Goal: Transaction & Acquisition: Purchase product/service

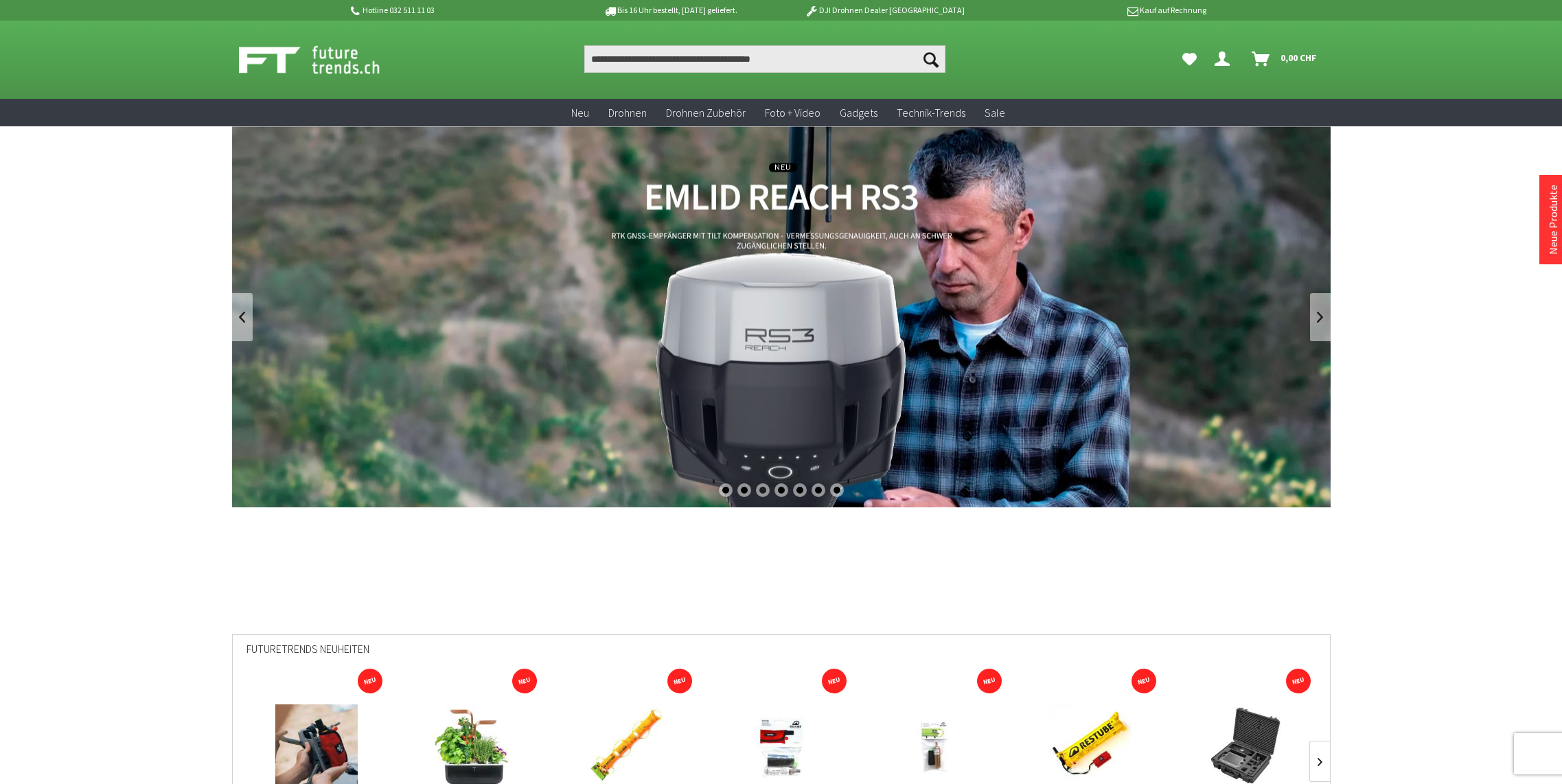
click at [763, 368] on link "REACH RS3 von Emlid - GNSS-Empfänger mit Neigungssensor" at bounding box center [781, 317] width 1098 height 381
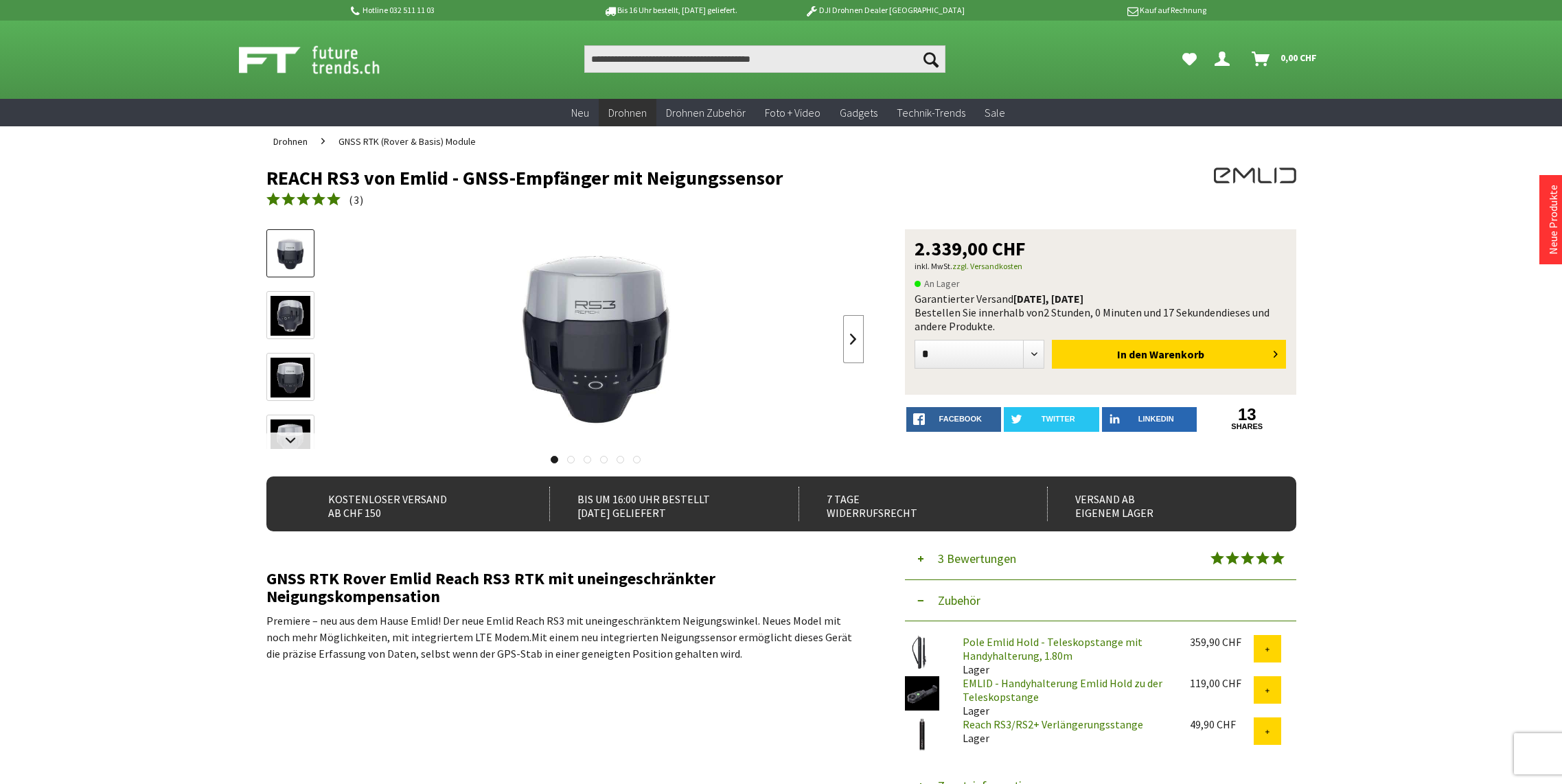
click at [850, 343] on link at bounding box center [853, 339] width 20 height 48
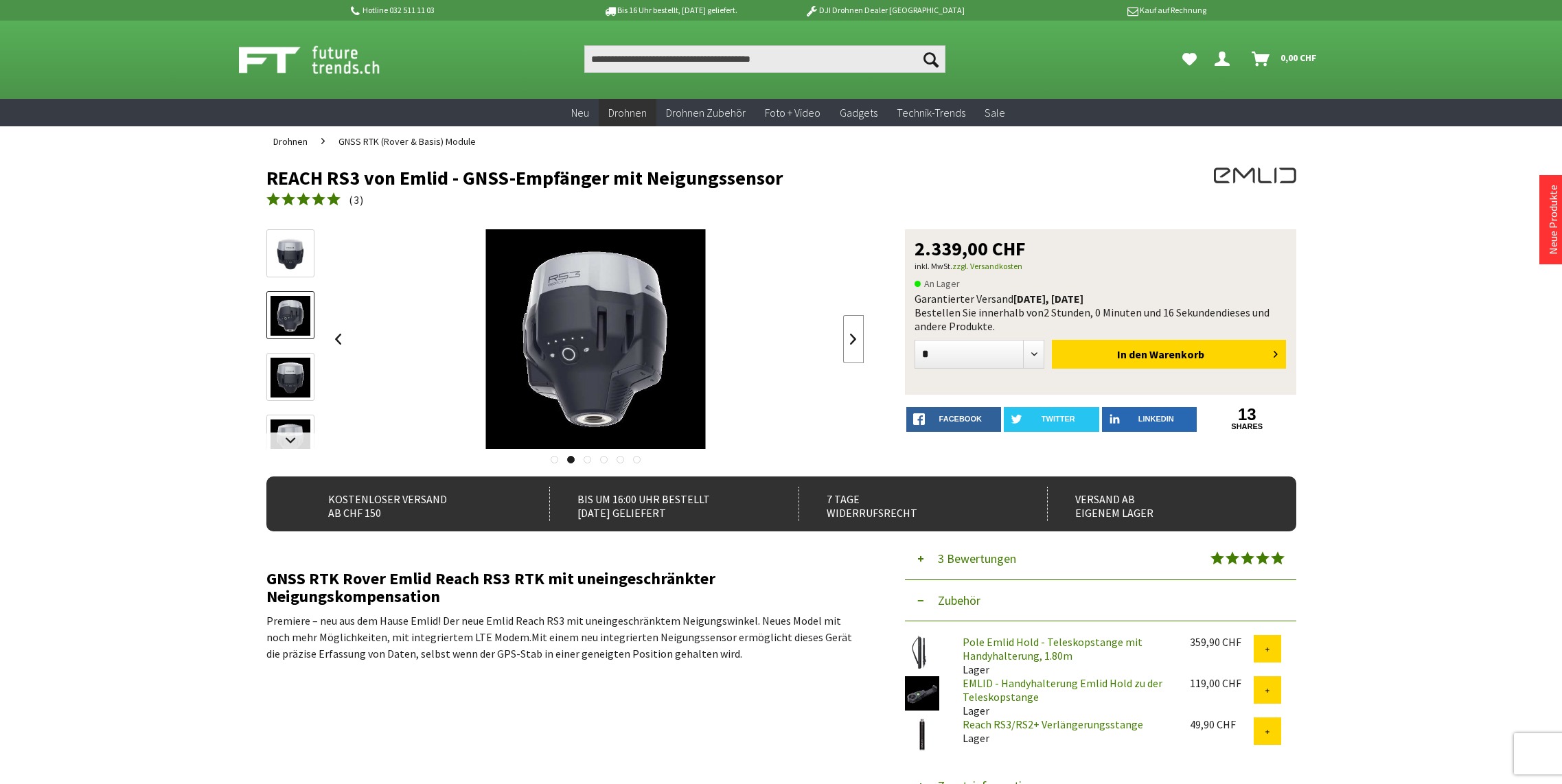
click at [850, 343] on link at bounding box center [853, 339] width 20 height 48
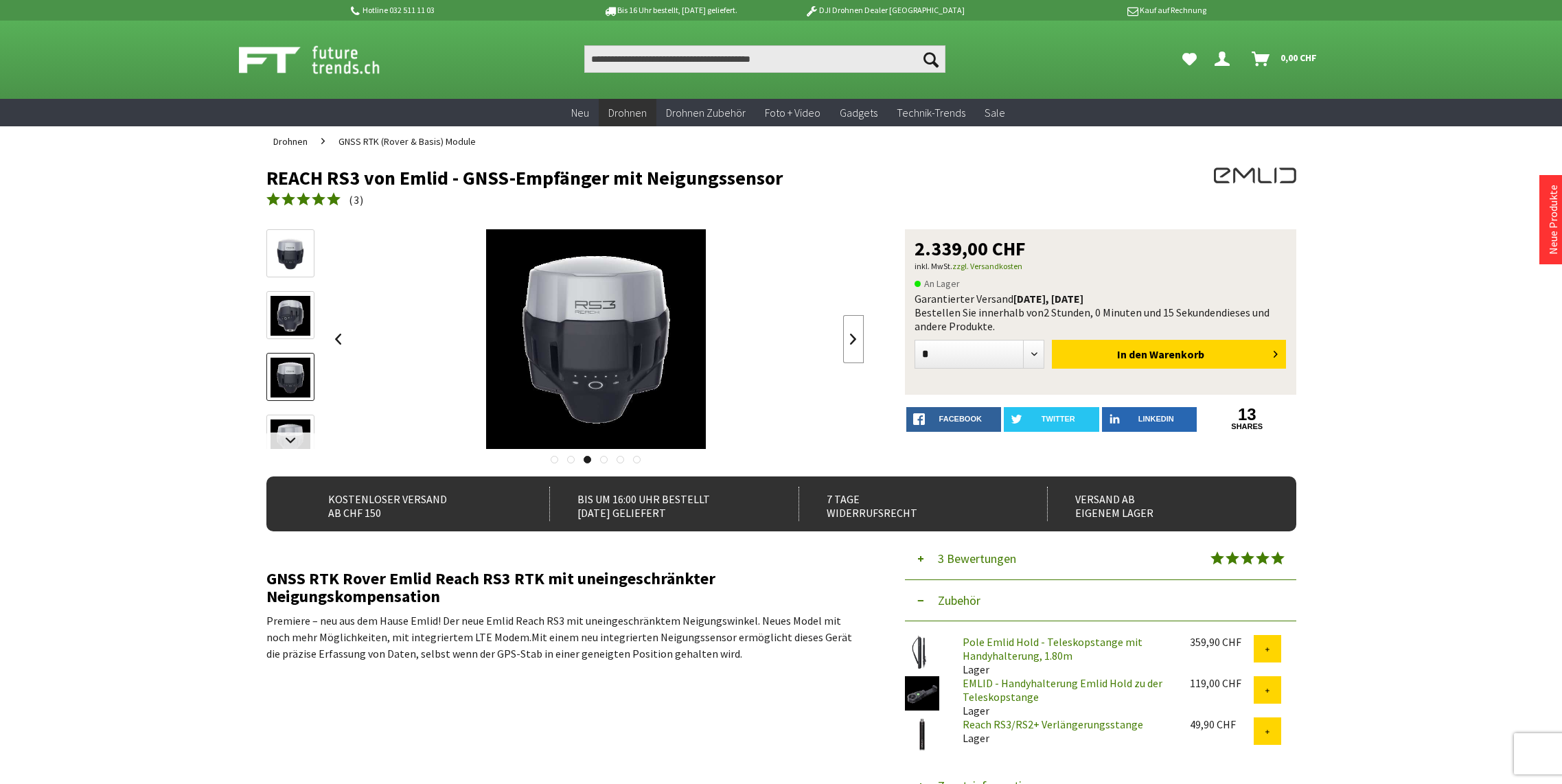
click at [850, 343] on link at bounding box center [853, 339] width 20 height 48
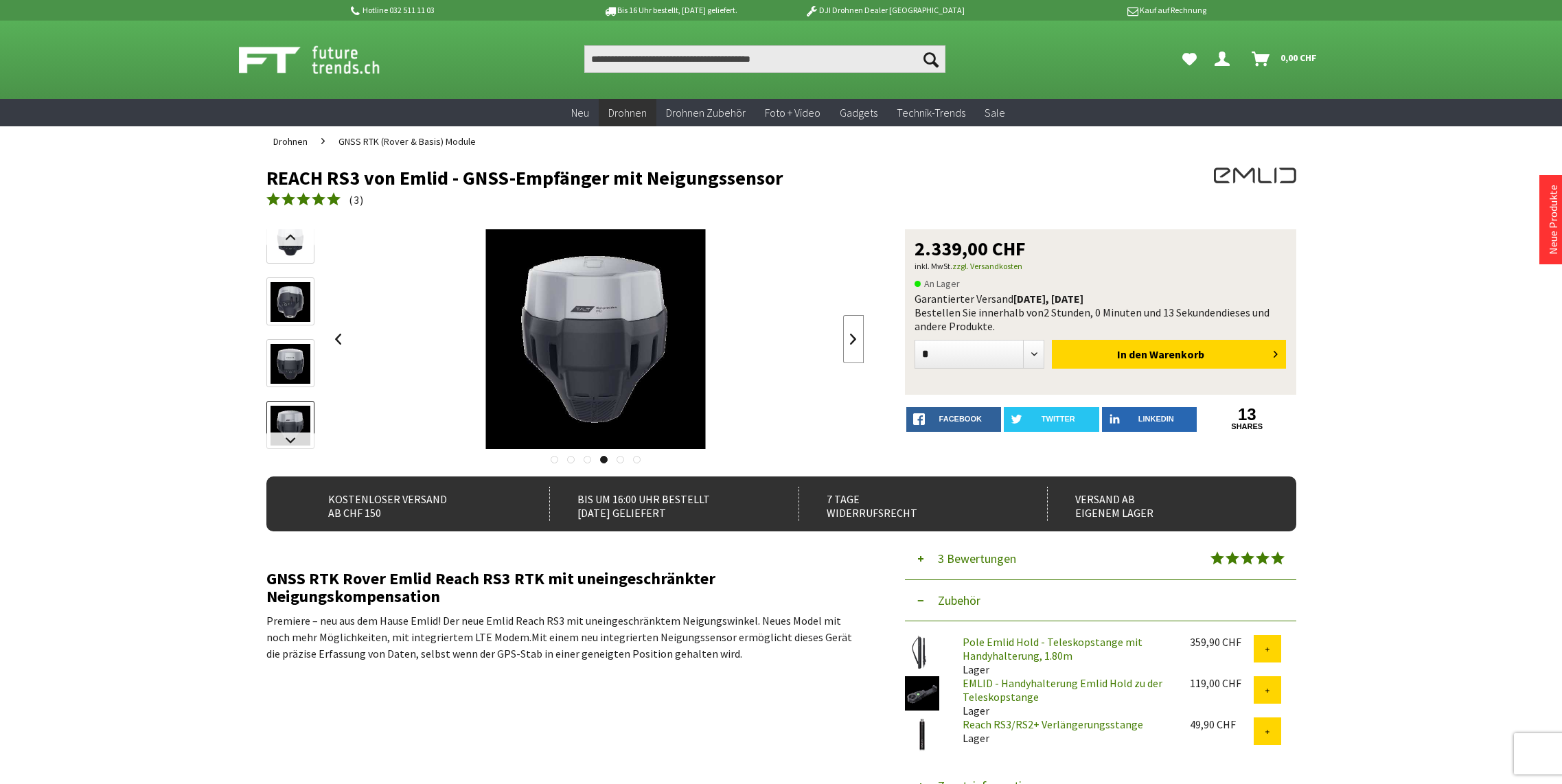
click at [850, 343] on link at bounding box center [853, 339] width 20 height 48
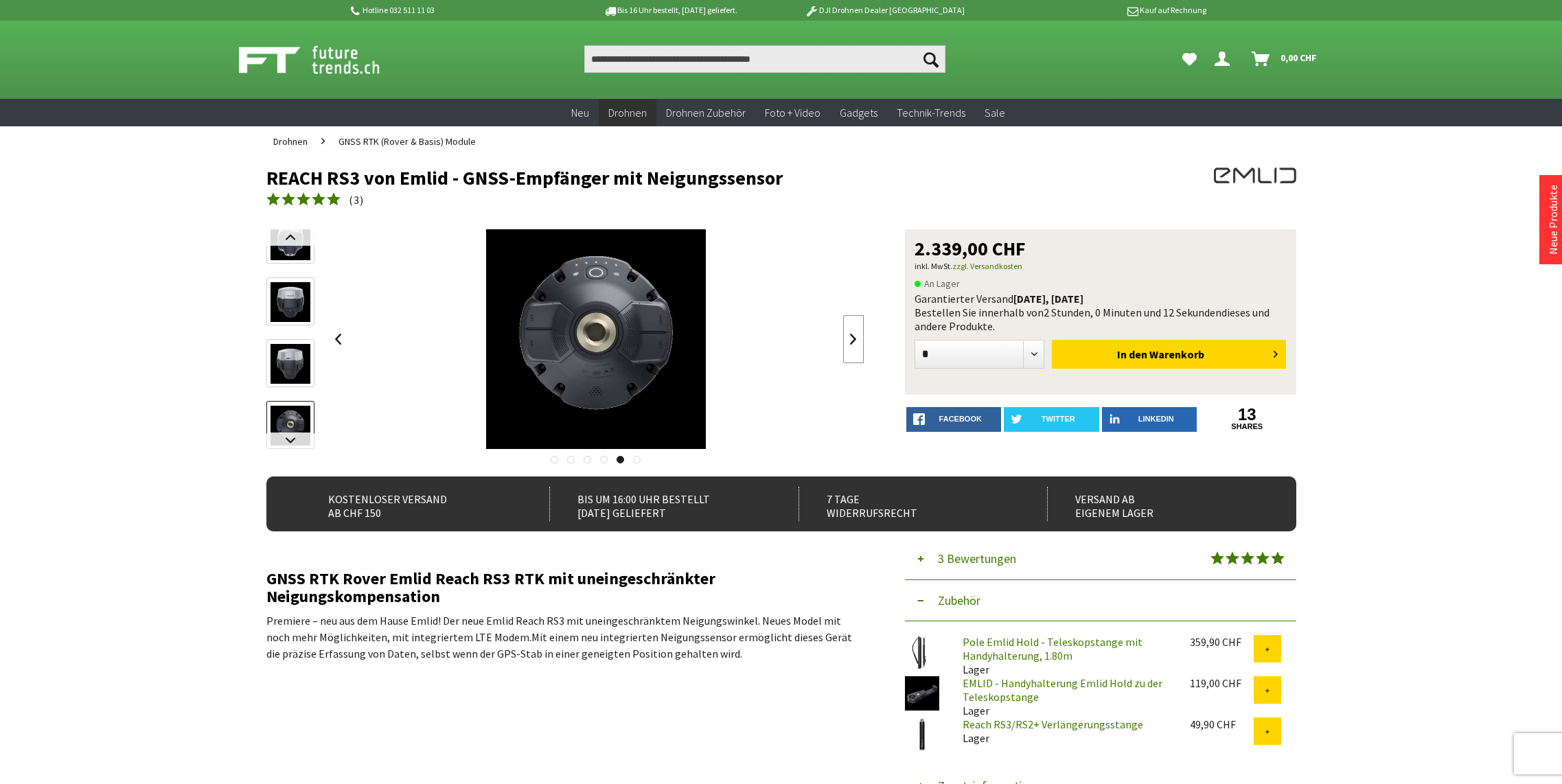
click at [850, 343] on link at bounding box center [853, 339] width 20 height 48
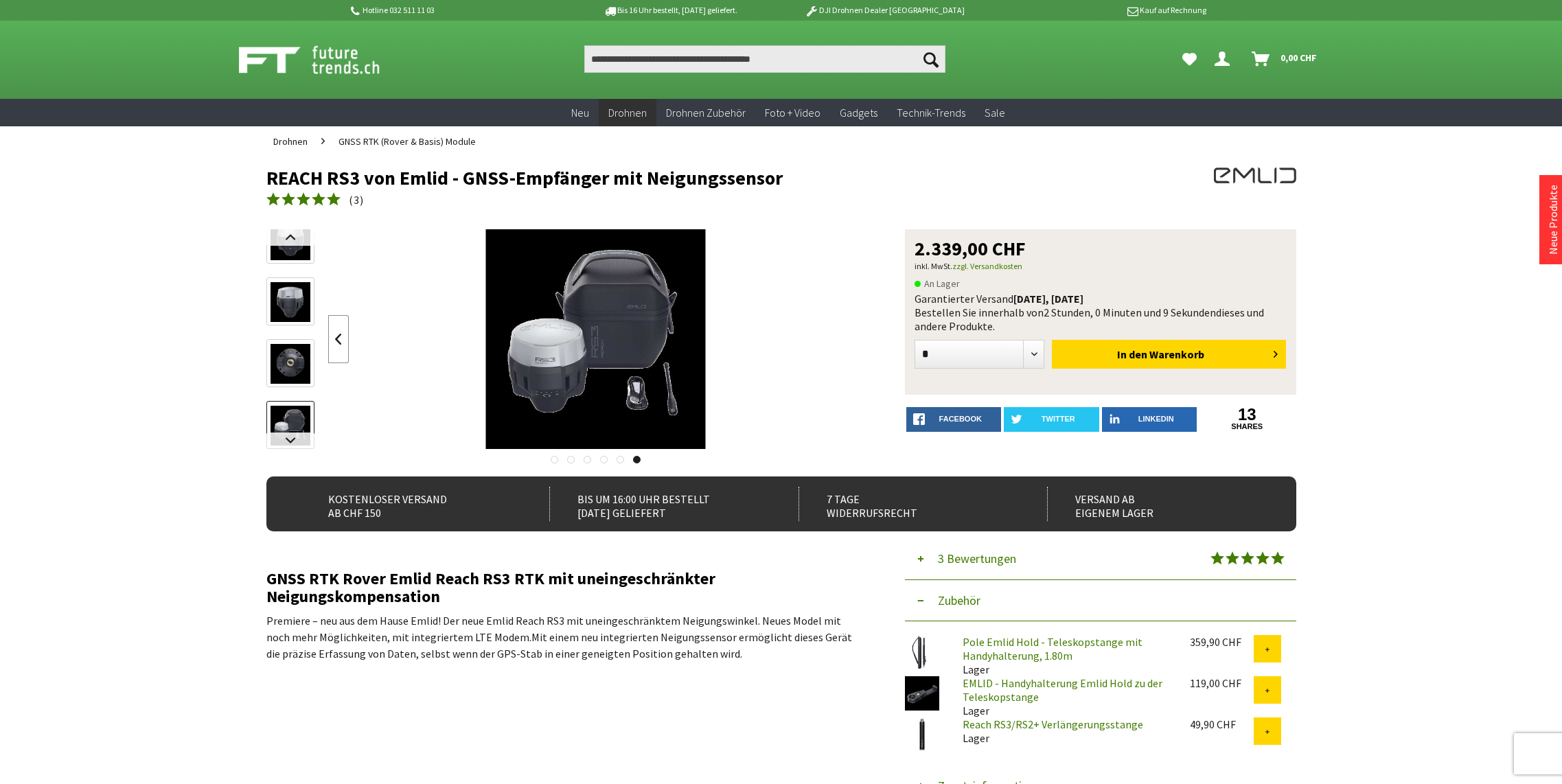
click at [342, 341] on link at bounding box center [338, 339] width 20 height 48
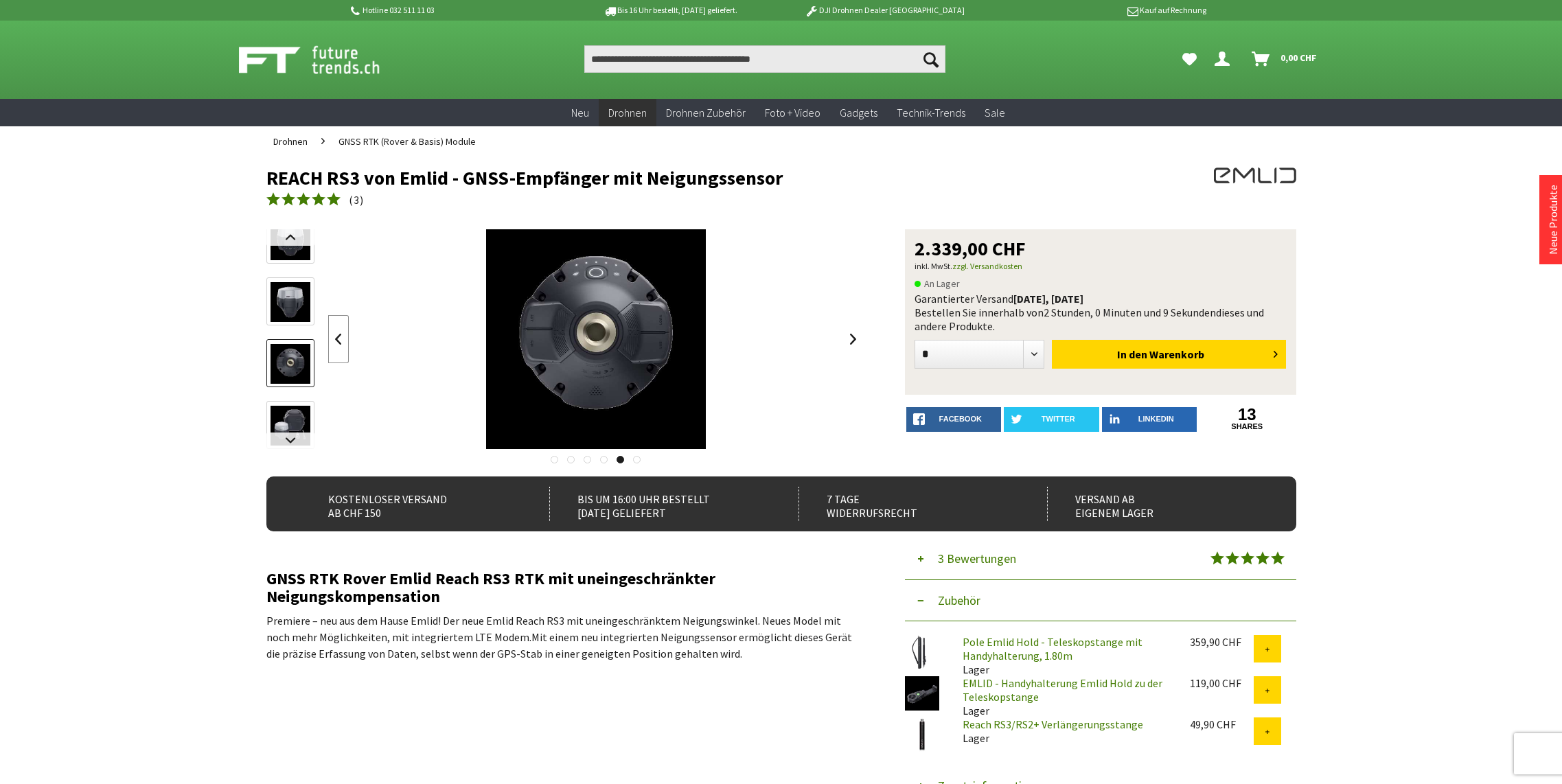
click at [342, 341] on link at bounding box center [338, 339] width 20 height 48
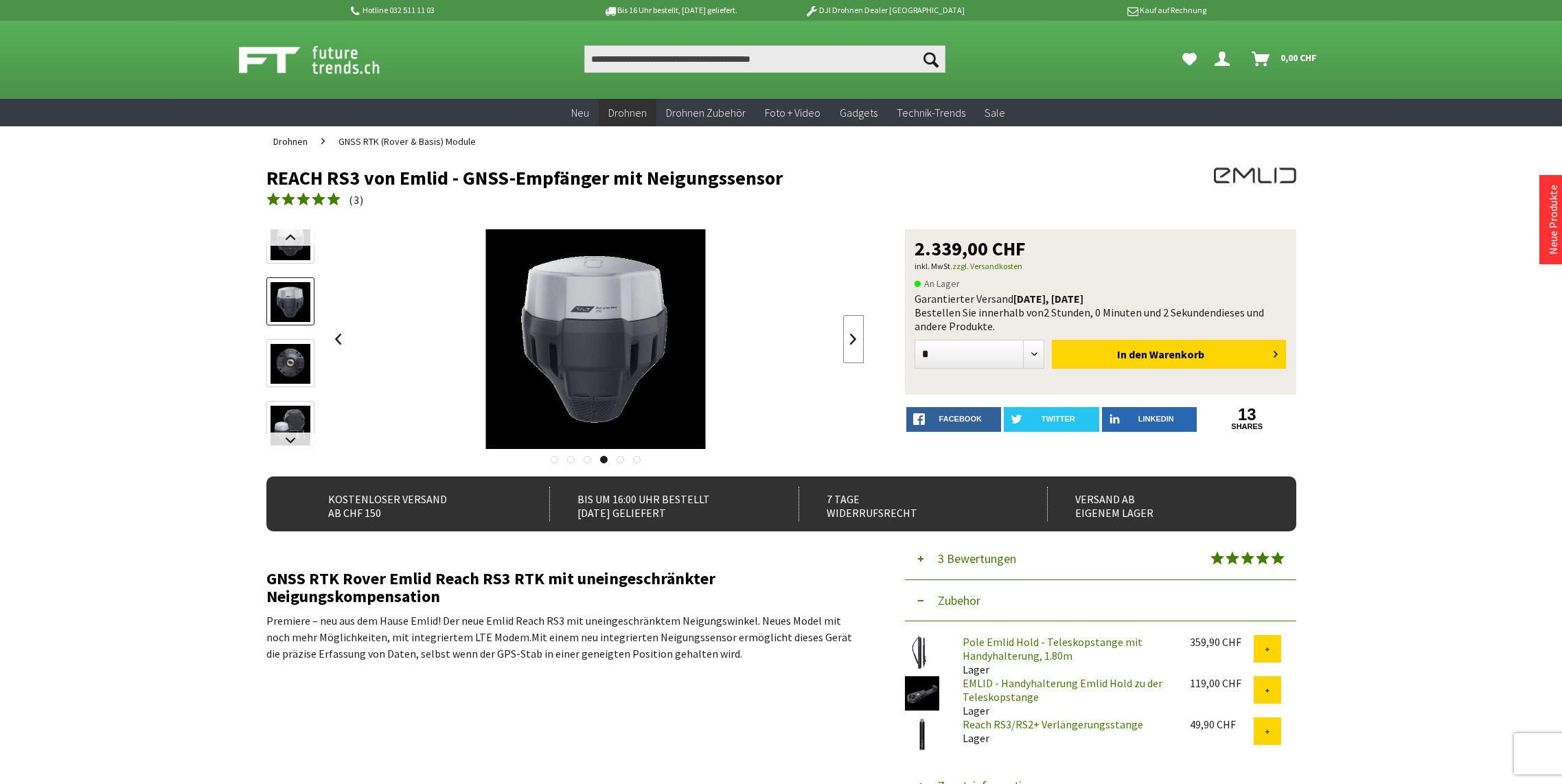
click at [847, 338] on link at bounding box center [853, 339] width 20 height 48
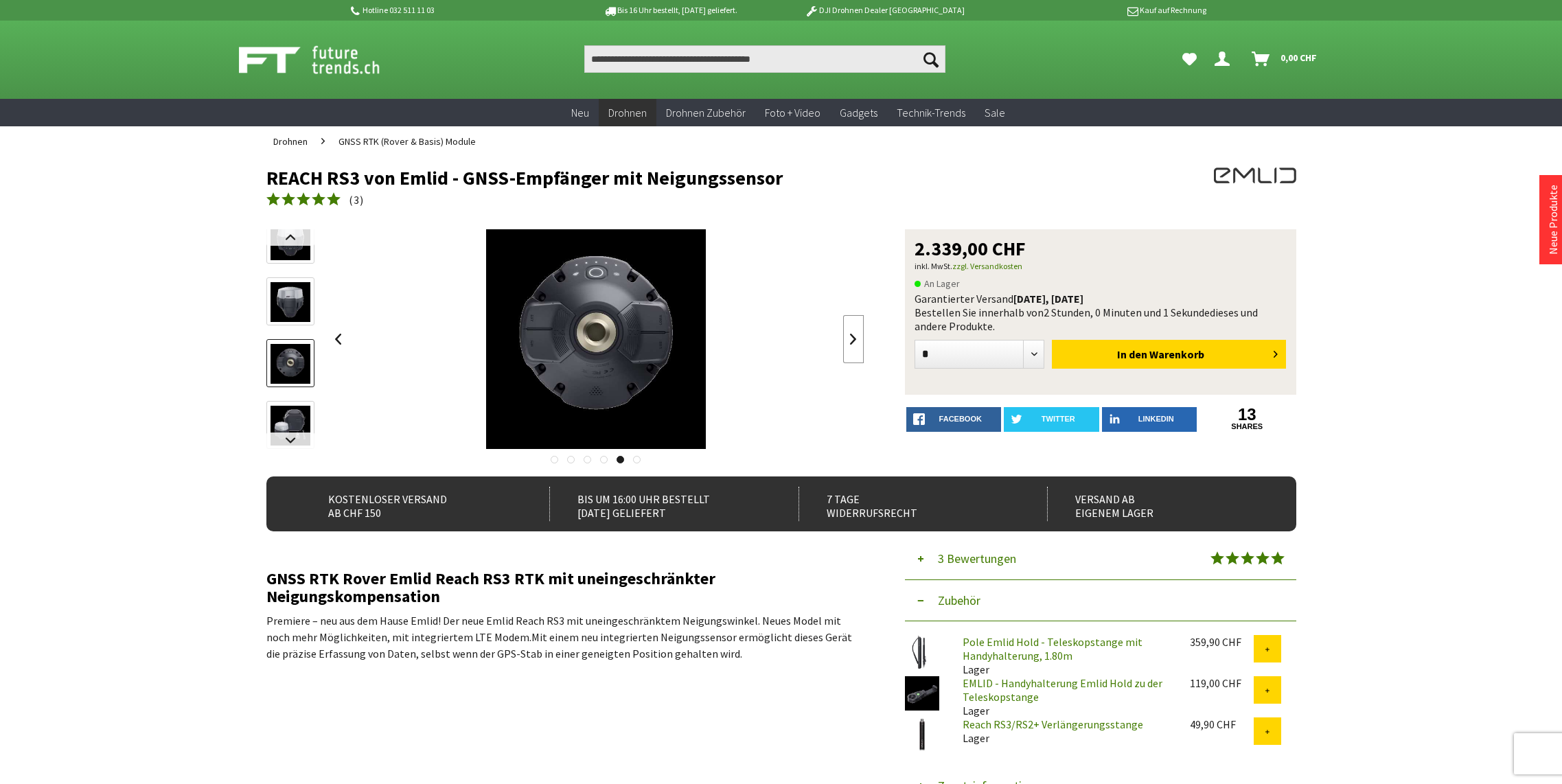
click at [847, 338] on link at bounding box center [853, 339] width 20 height 48
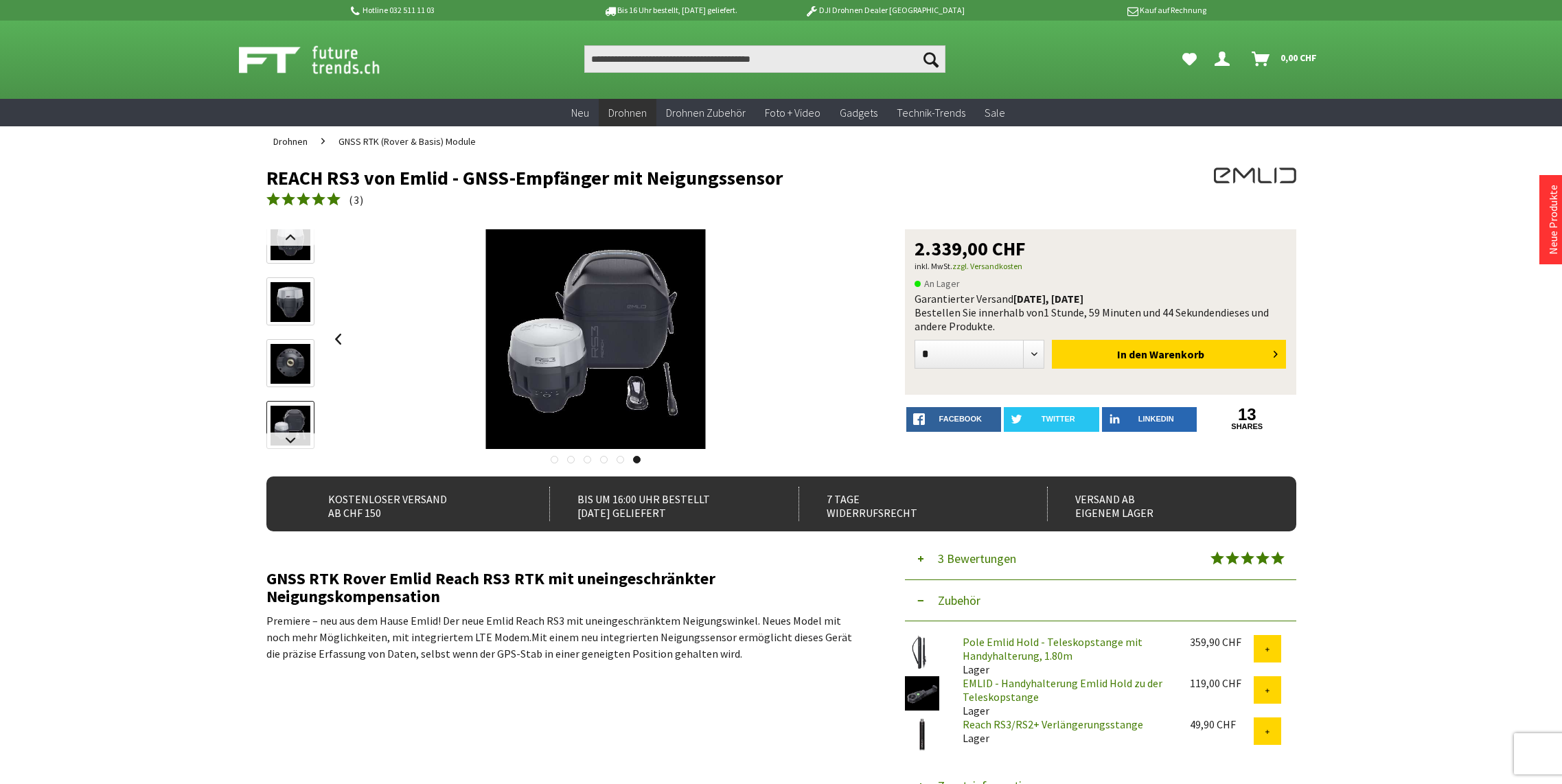
click at [369, 140] on span "GNSS RTK (Rover & Basis) Module" at bounding box center [407, 142] width 138 height 12
